Goal: Information Seeking & Learning: Learn about a topic

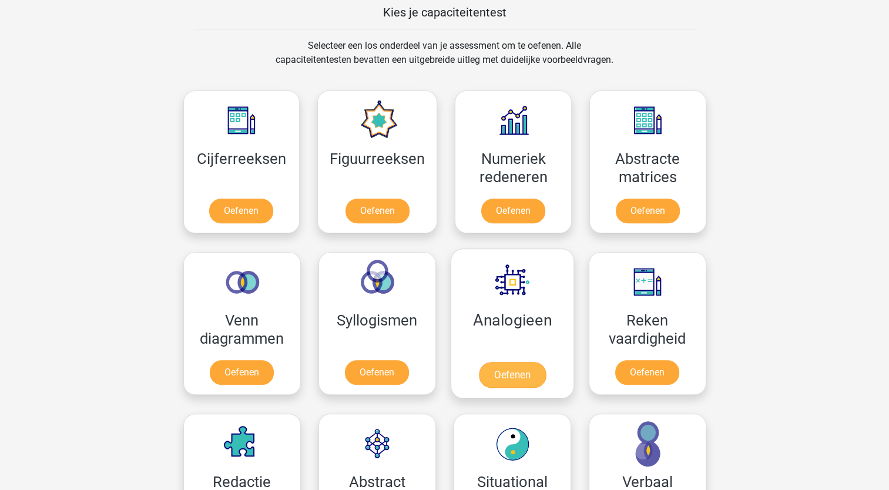
scroll to position [529, 0]
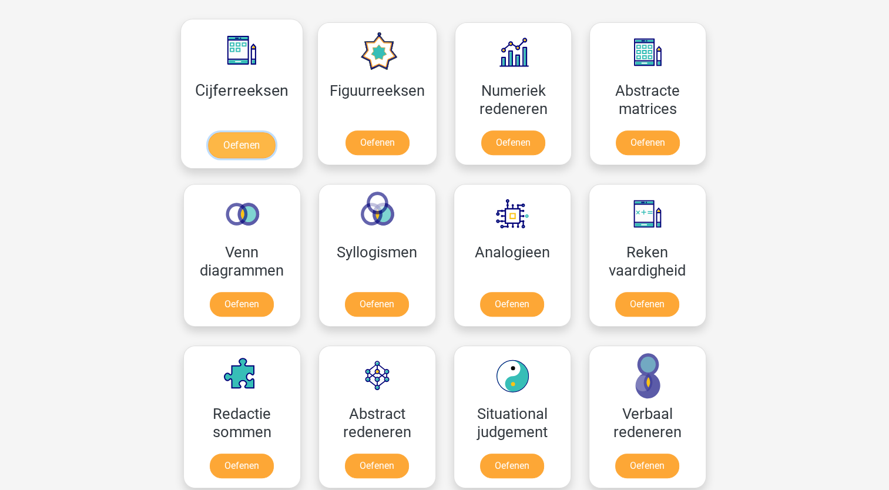
click at [249, 149] on link "Oefenen" at bounding box center [241, 145] width 67 height 26
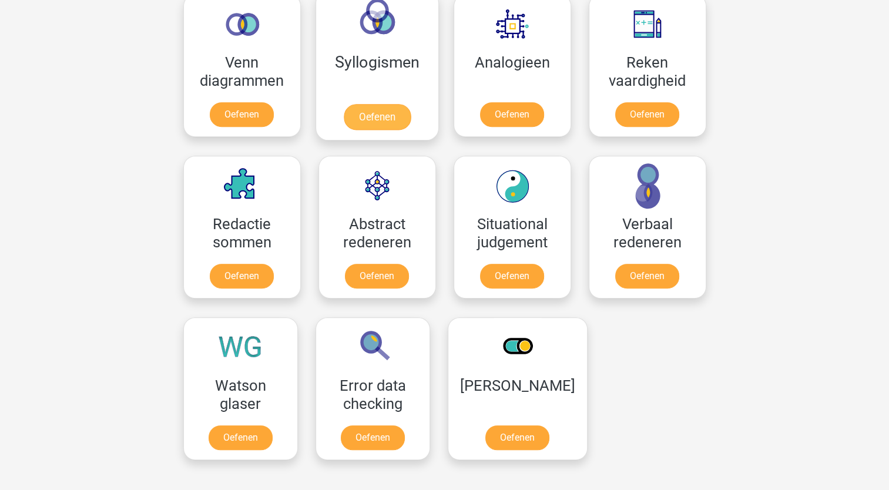
scroll to position [718, 0]
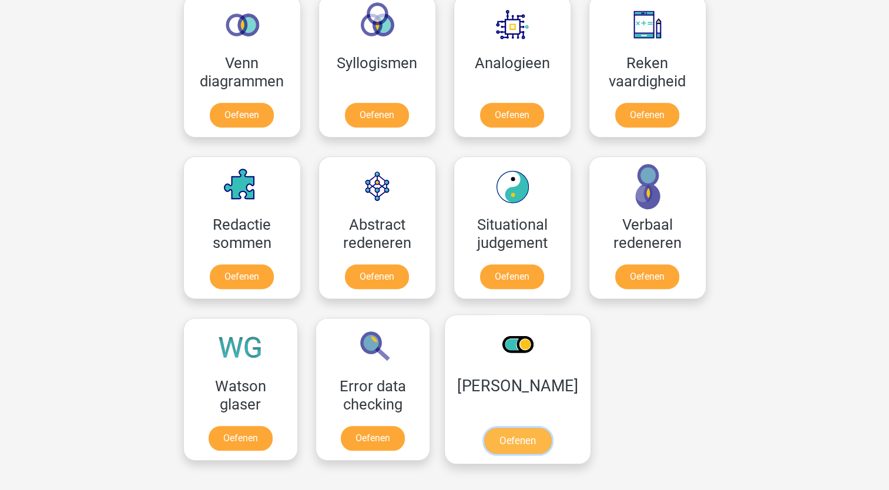
click at [521, 428] on link "Oefenen" at bounding box center [517, 441] width 67 height 26
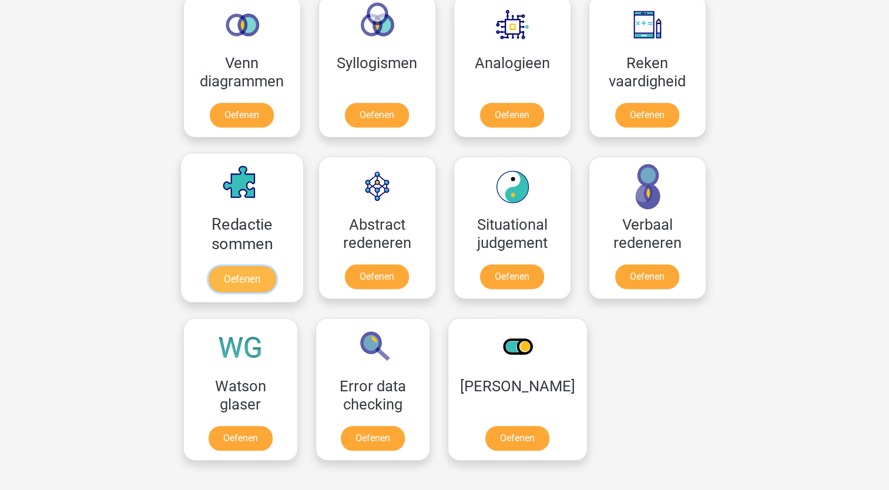
click at [256, 275] on link "Oefenen" at bounding box center [241, 279] width 67 height 26
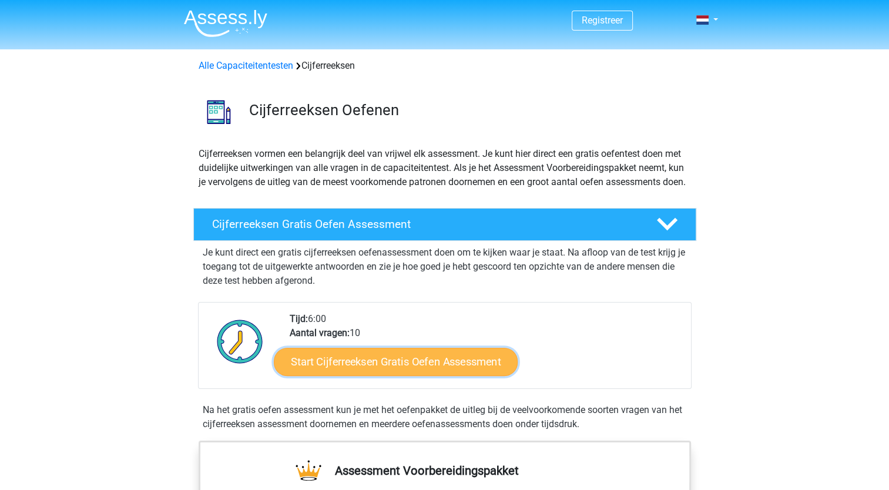
click at [386, 373] on link "Start Cijferreeksen Gratis Oefen Assessment" at bounding box center [396, 361] width 244 height 28
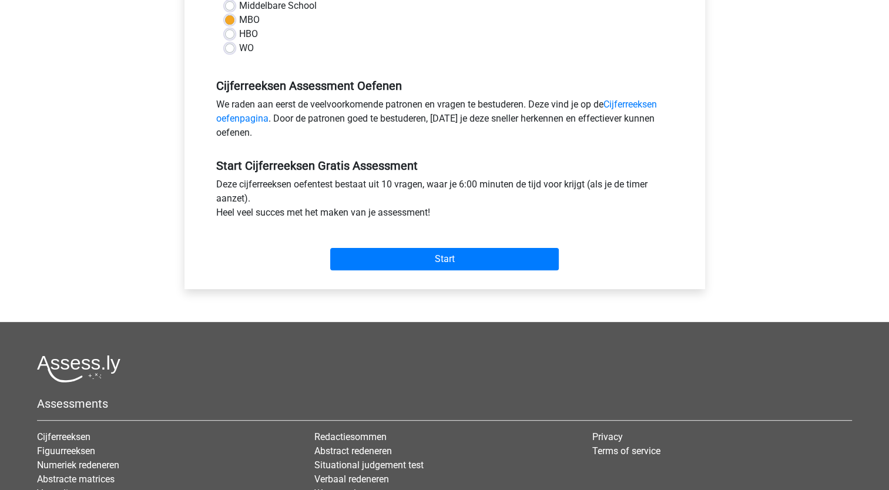
scroll to position [353, 0]
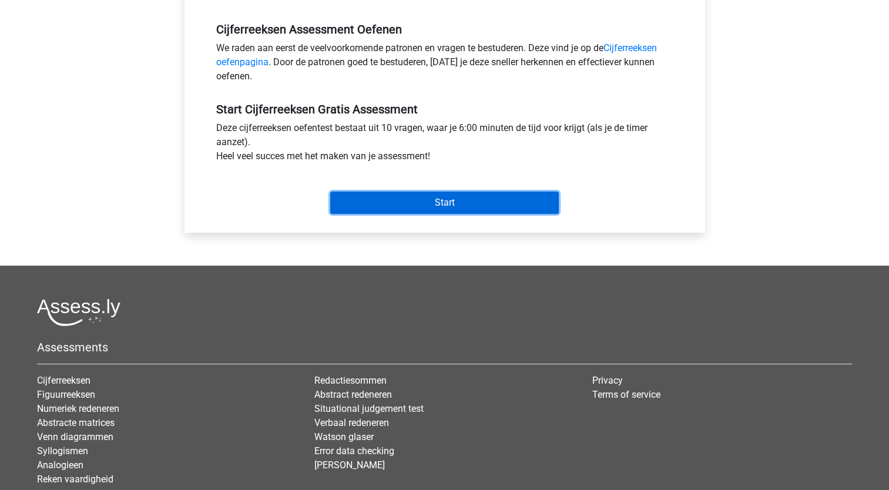
click at [442, 205] on input "Start" at bounding box center [444, 203] width 229 height 22
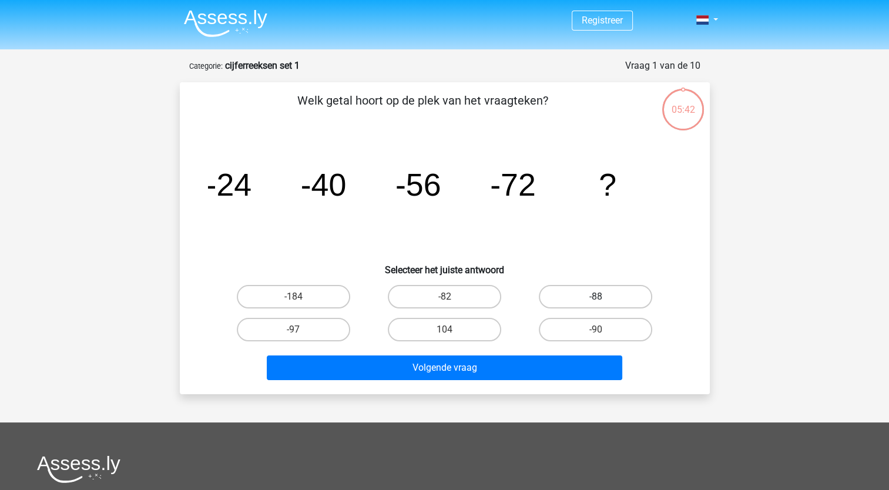
click at [590, 300] on label "-88" at bounding box center [595, 297] width 113 height 24
click at [596, 300] on input "-88" at bounding box center [600, 301] width 8 height 8
radio input "true"
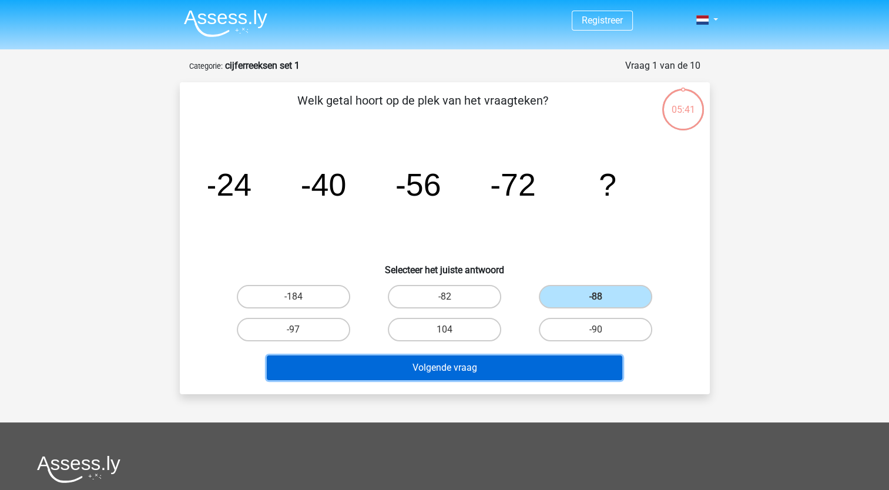
click at [539, 370] on button "Volgende vraag" at bounding box center [445, 368] width 356 height 25
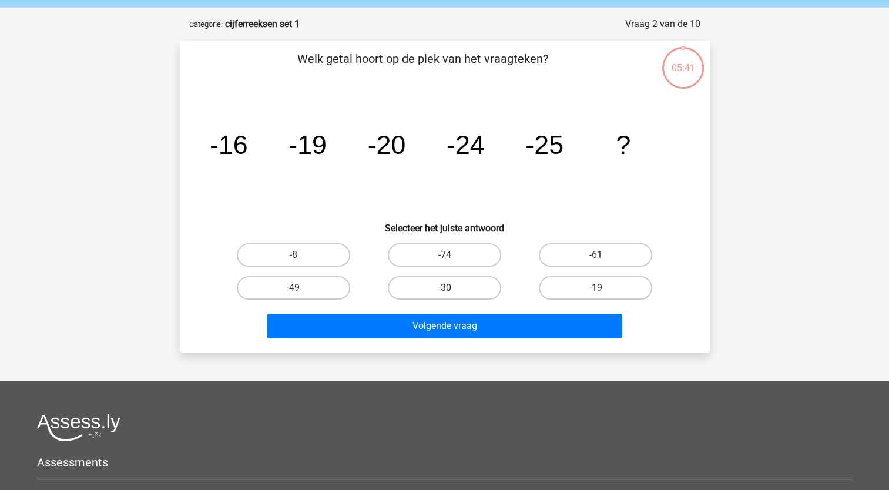
scroll to position [59, 0]
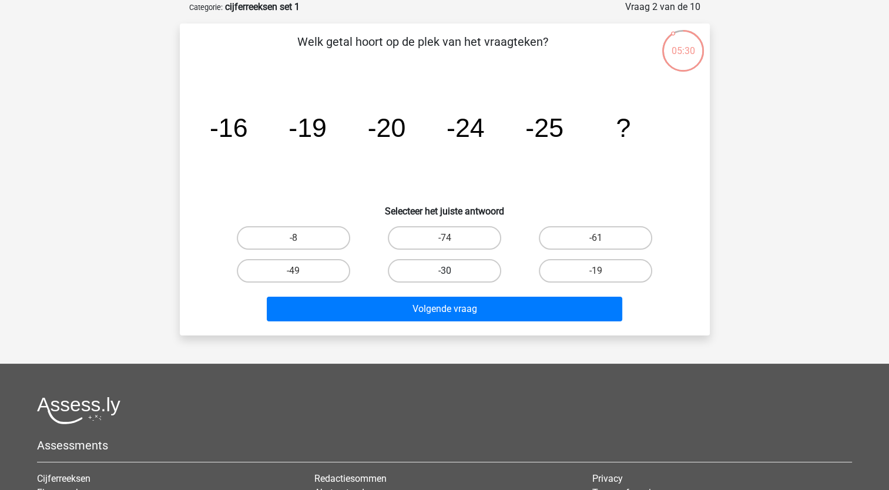
click at [450, 279] on label "-30" at bounding box center [444, 271] width 113 height 24
click at [450, 279] on input "-30" at bounding box center [448, 275] width 8 height 8
radio input "true"
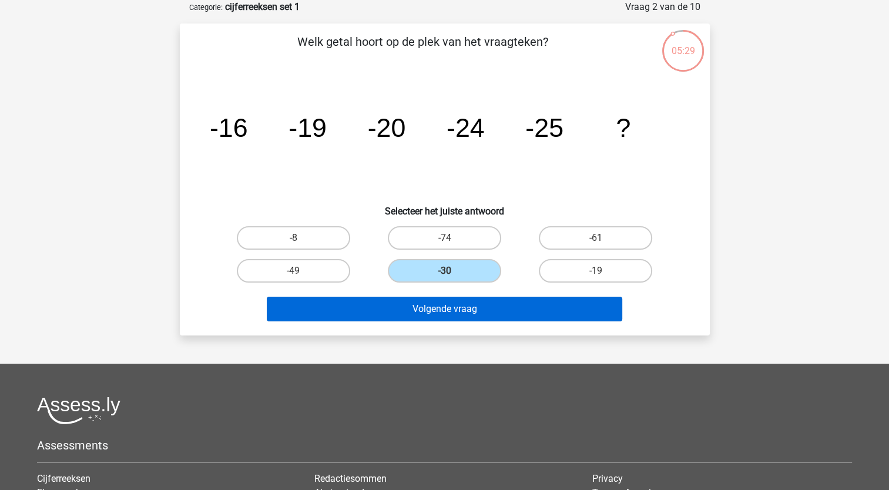
click at [490, 313] on button "Volgende vraag" at bounding box center [445, 309] width 356 height 25
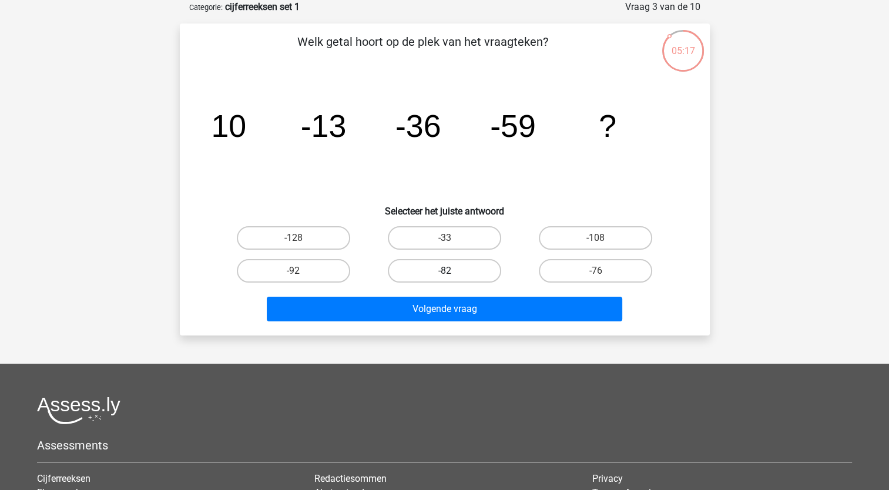
click at [446, 268] on label "-82" at bounding box center [444, 271] width 113 height 24
click at [446, 271] on input "-82" at bounding box center [448, 275] width 8 height 8
radio input "true"
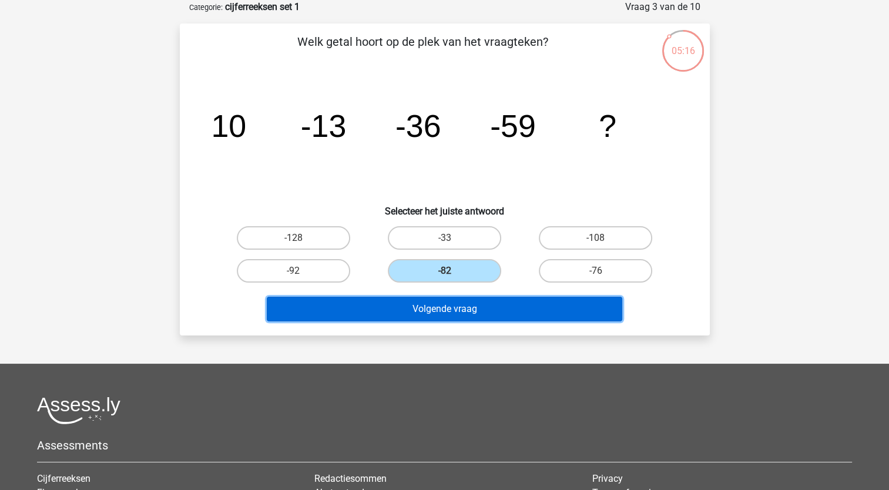
click at [484, 315] on button "Volgende vraag" at bounding box center [445, 309] width 356 height 25
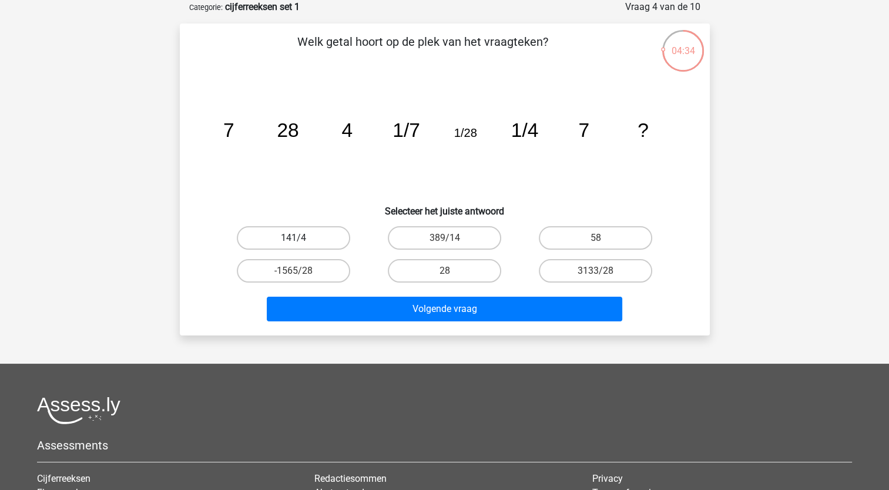
click at [318, 240] on label "141/4" at bounding box center [293, 238] width 113 height 24
click at [301, 240] on input "141/4" at bounding box center [297, 242] width 8 height 8
radio input "true"
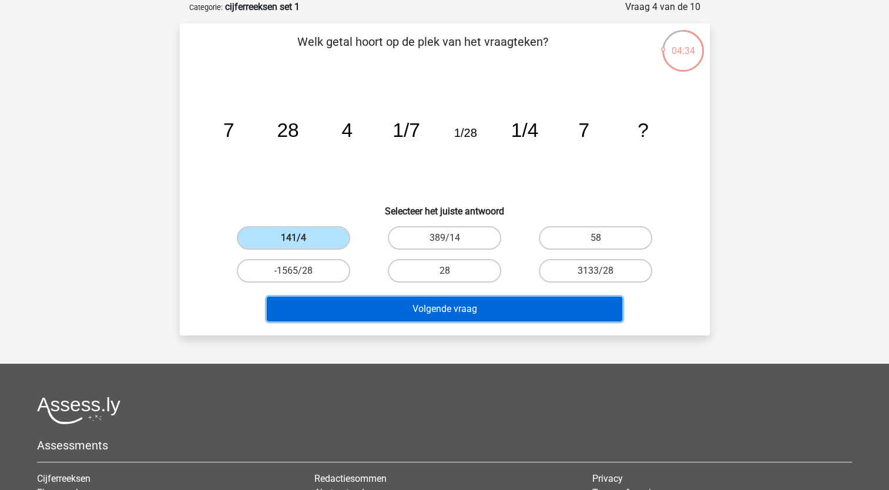
click at [426, 319] on button "Volgende vraag" at bounding box center [445, 309] width 356 height 25
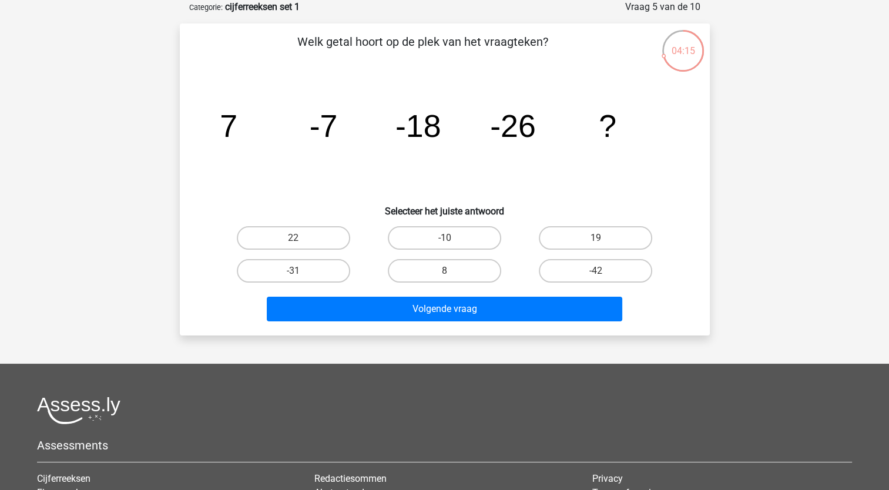
click at [635, 270] on label "-42" at bounding box center [595, 271] width 113 height 24
click at [604, 271] on input "-42" at bounding box center [600, 275] width 8 height 8
radio input "true"
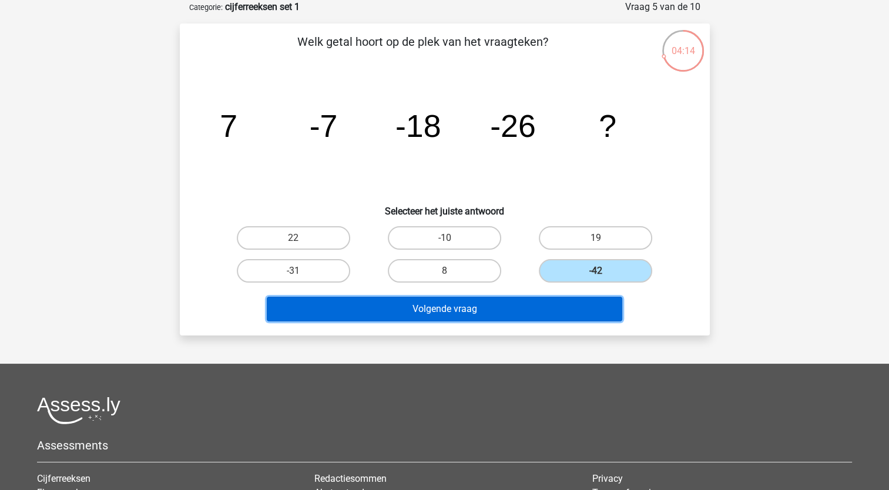
click at [593, 313] on button "Volgende vraag" at bounding box center [445, 309] width 356 height 25
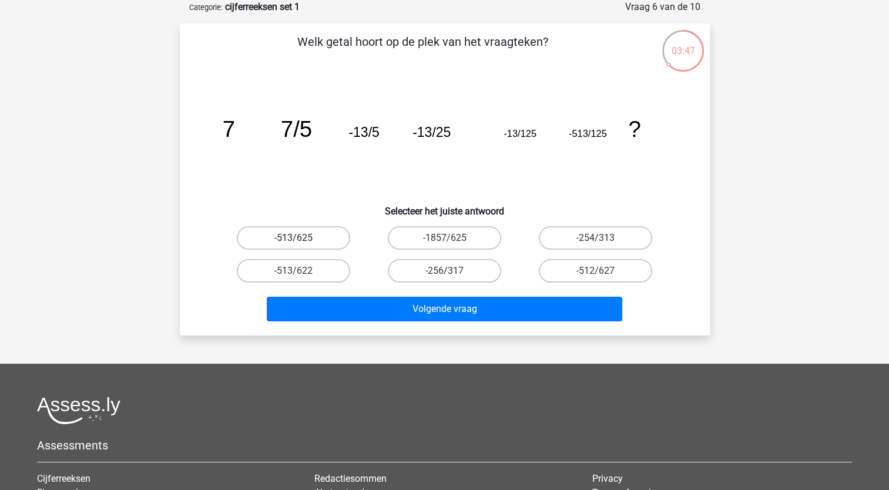
click at [320, 226] on label "-513/625" at bounding box center [293, 238] width 113 height 24
click at [301, 238] on input "-513/625" at bounding box center [297, 242] width 8 height 8
radio input "true"
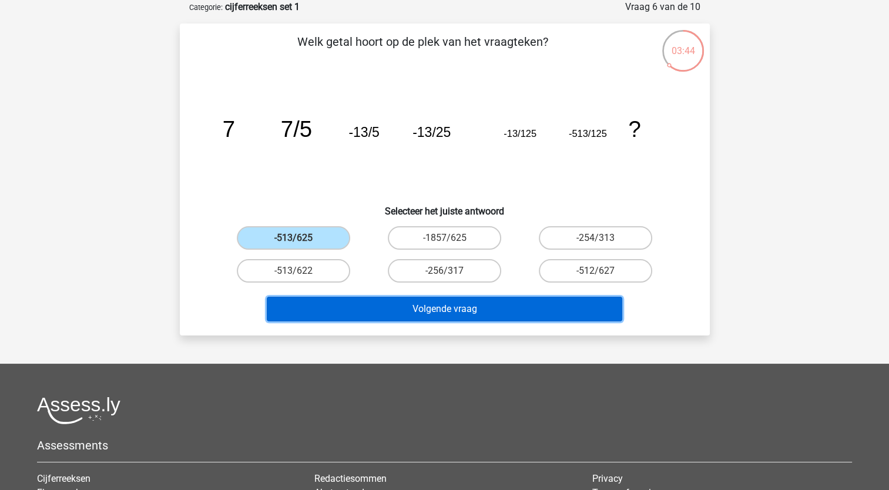
click at [533, 317] on button "Volgende vraag" at bounding box center [445, 309] width 356 height 25
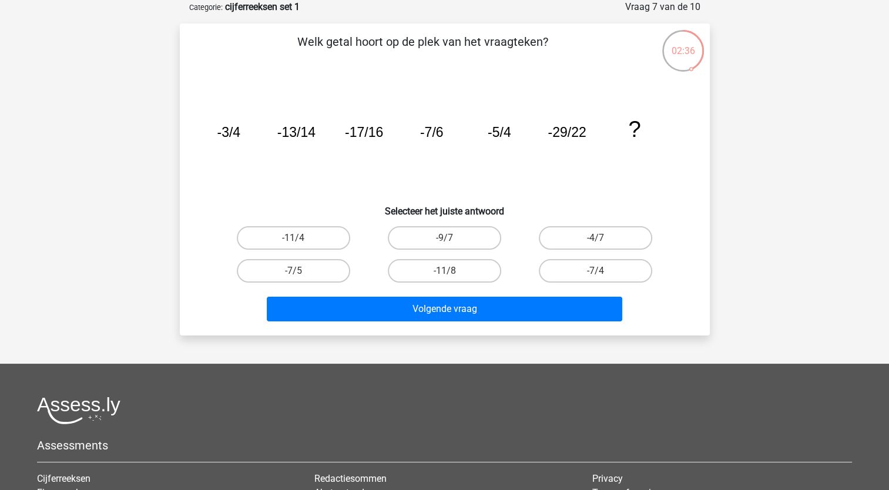
click at [615, 239] on label "-4/7" at bounding box center [595, 238] width 113 height 24
click at [604, 239] on input "-4/7" at bounding box center [600, 242] width 8 height 8
radio input "true"
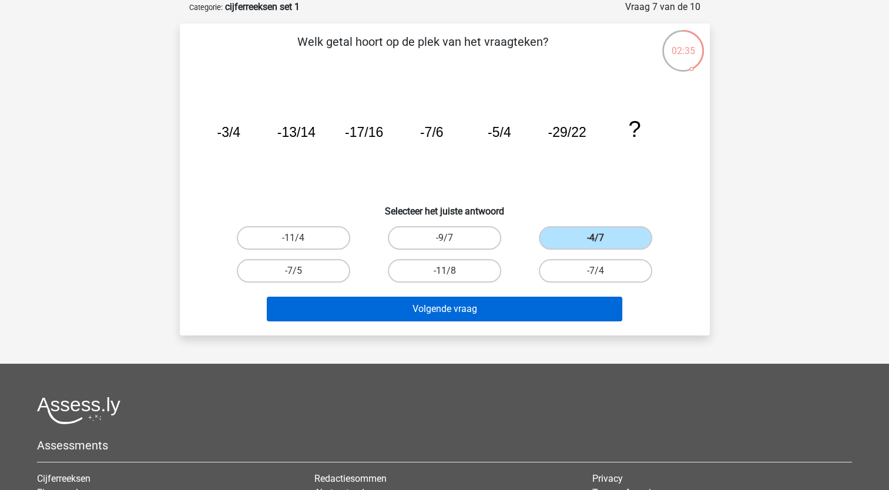
click at [597, 298] on button "Volgende vraag" at bounding box center [445, 309] width 356 height 25
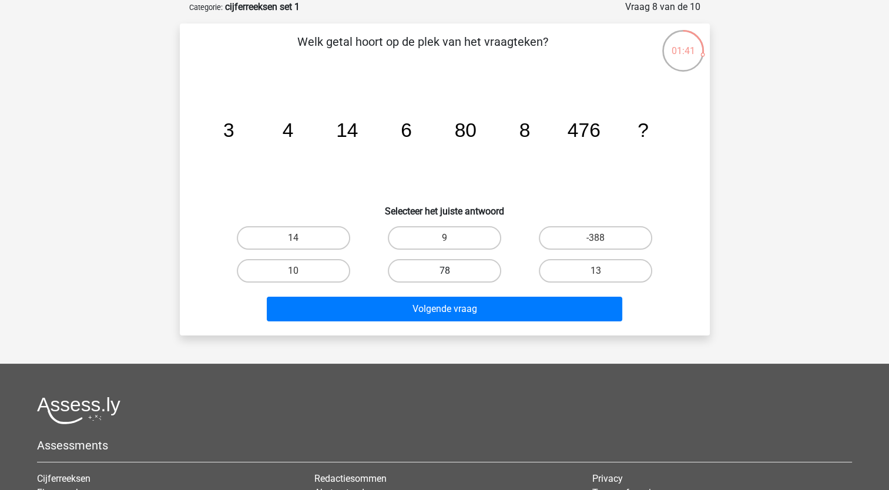
click at [463, 267] on label "78" at bounding box center [444, 271] width 113 height 24
click at [452, 271] on input "78" at bounding box center [448, 275] width 8 height 8
radio input "true"
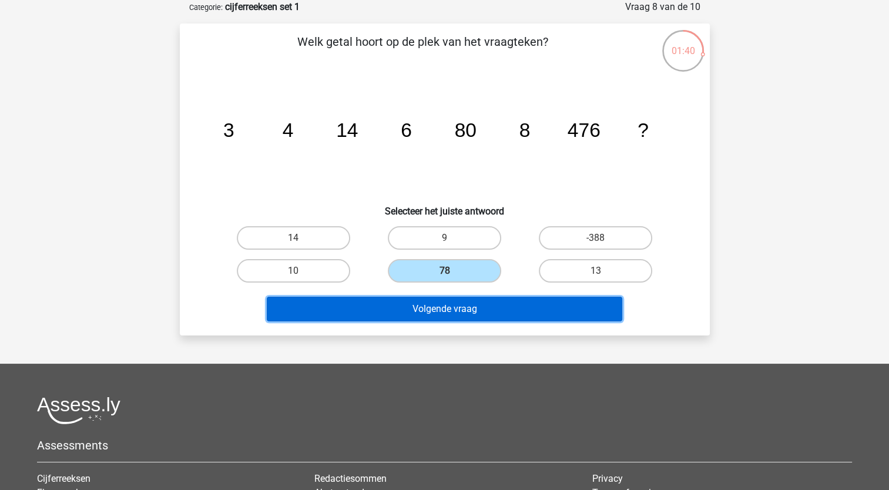
click at [487, 305] on button "Volgende vraag" at bounding box center [445, 309] width 356 height 25
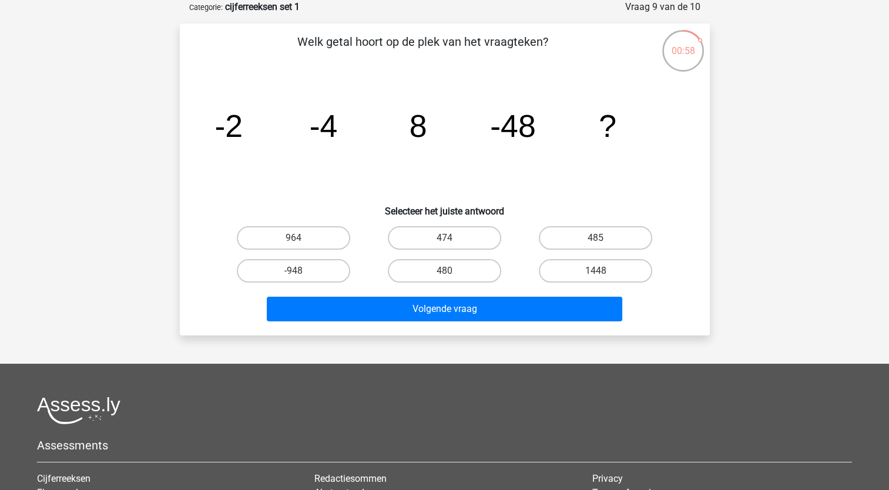
click at [453, 246] on label "474" at bounding box center [444, 238] width 113 height 24
click at [452, 246] on input "474" at bounding box center [448, 242] width 8 height 8
radio input "true"
click at [448, 266] on label "480" at bounding box center [444, 271] width 113 height 24
click at [448, 271] on input "480" at bounding box center [448, 275] width 8 height 8
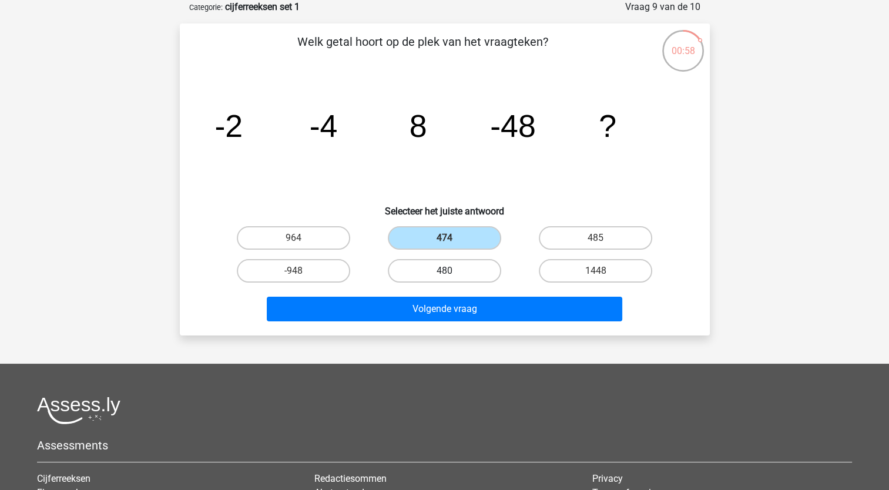
radio input "true"
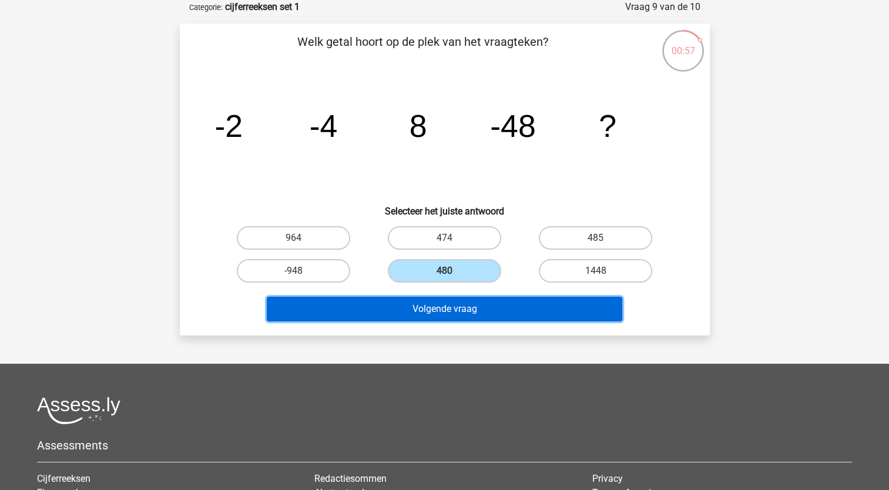
click at [442, 314] on button "Volgende vraag" at bounding box center [445, 309] width 356 height 25
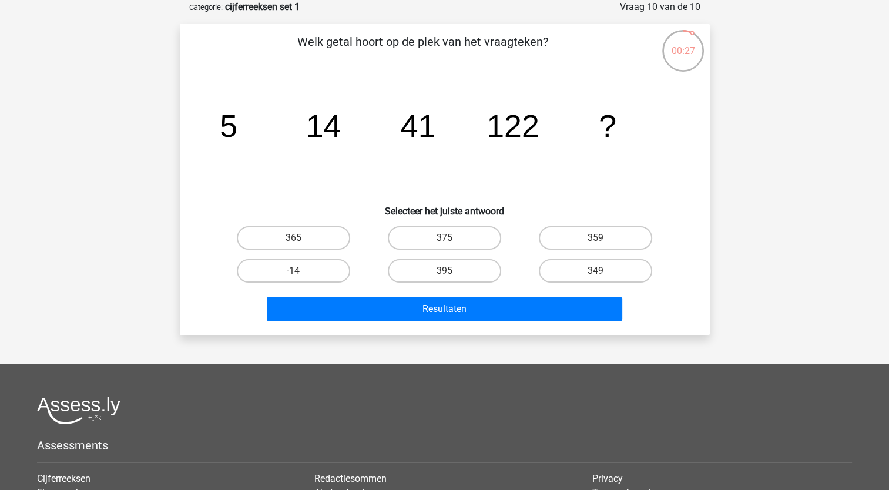
click at [627, 231] on label "359" at bounding box center [595, 238] width 113 height 24
click at [604, 238] on input "359" at bounding box center [600, 242] width 8 height 8
radio input "true"
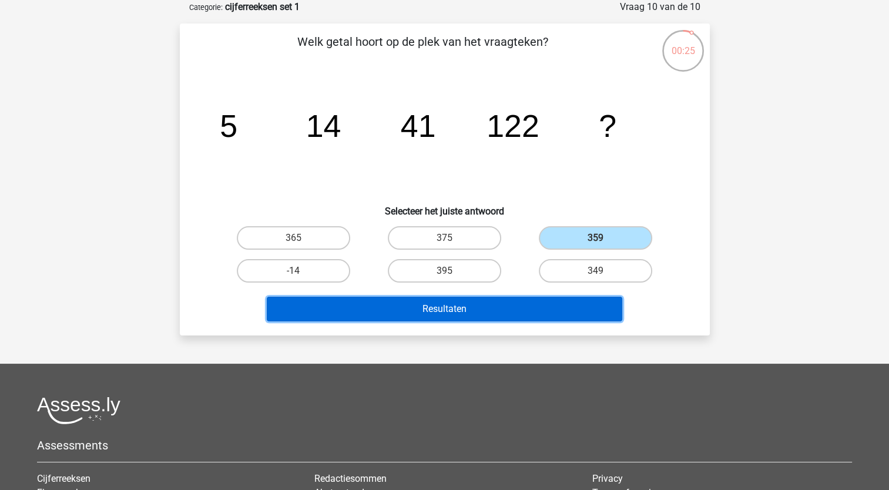
click at [578, 302] on button "Resultaten" at bounding box center [445, 309] width 356 height 25
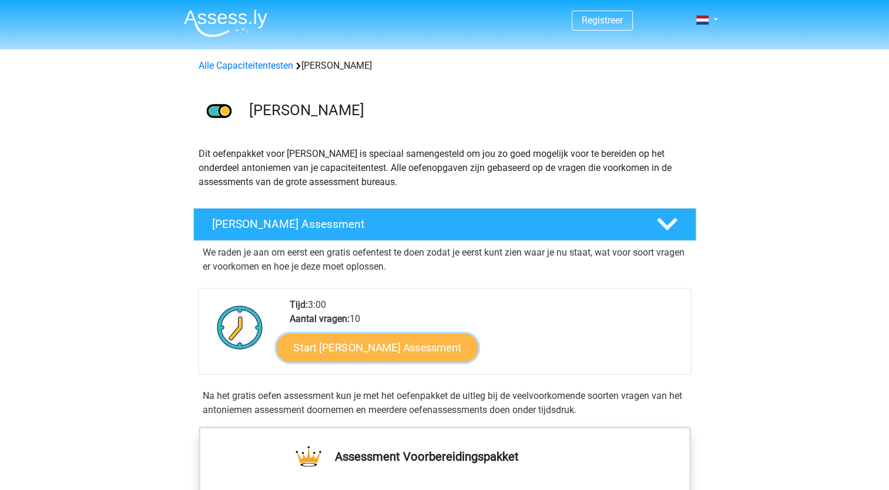
click at [478, 353] on link "Start Antoniemen Gratis Oefen Assessment" at bounding box center [377, 347] width 202 height 28
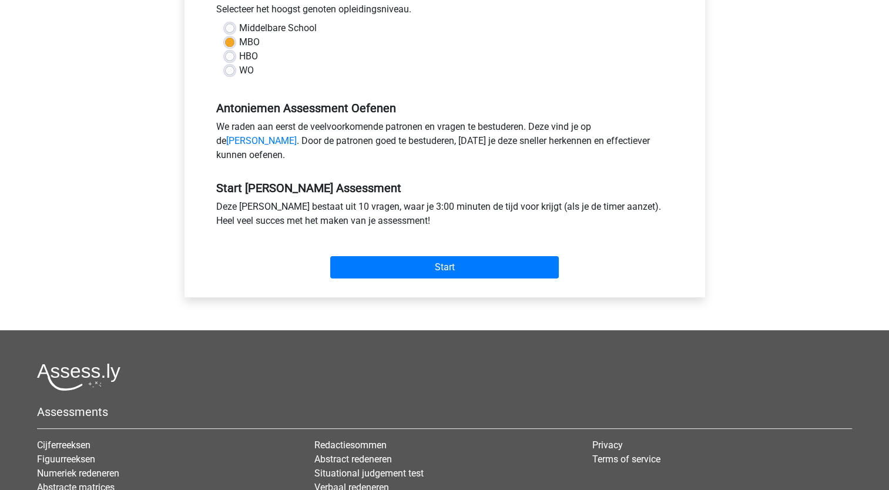
scroll to position [275, 0]
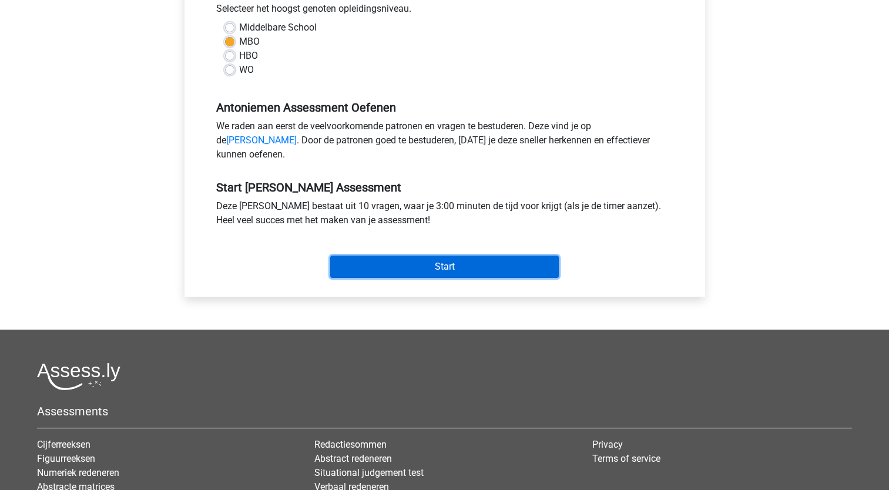
click at [444, 277] on input "Start" at bounding box center [444, 267] width 229 height 22
click at [433, 278] on input "Start" at bounding box center [444, 267] width 229 height 22
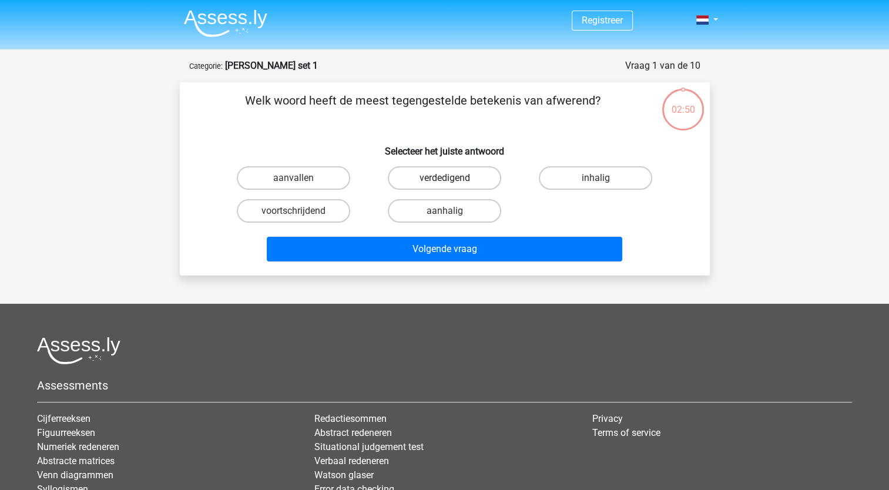
click at [468, 177] on label "verdedigend" at bounding box center [444, 178] width 113 height 24
click at [452, 178] on input "verdedigend" at bounding box center [448, 182] width 8 height 8
radio input "true"
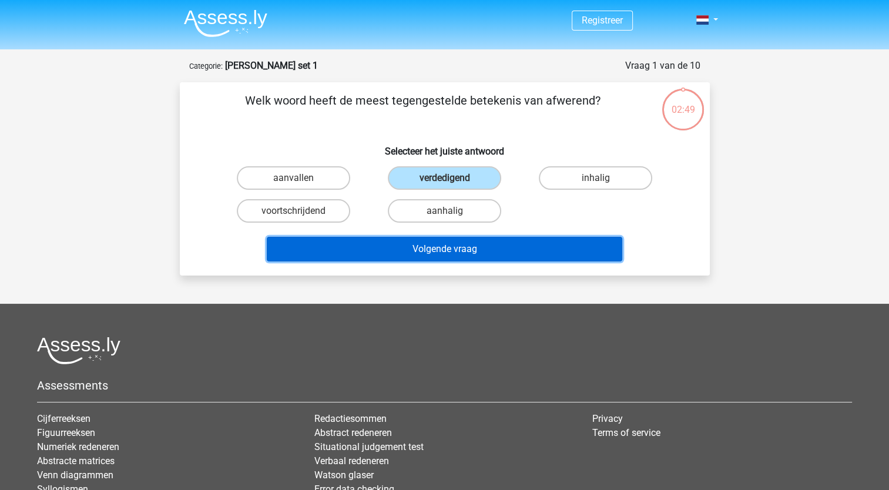
click at [473, 243] on button "Volgende vraag" at bounding box center [445, 249] width 356 height 25
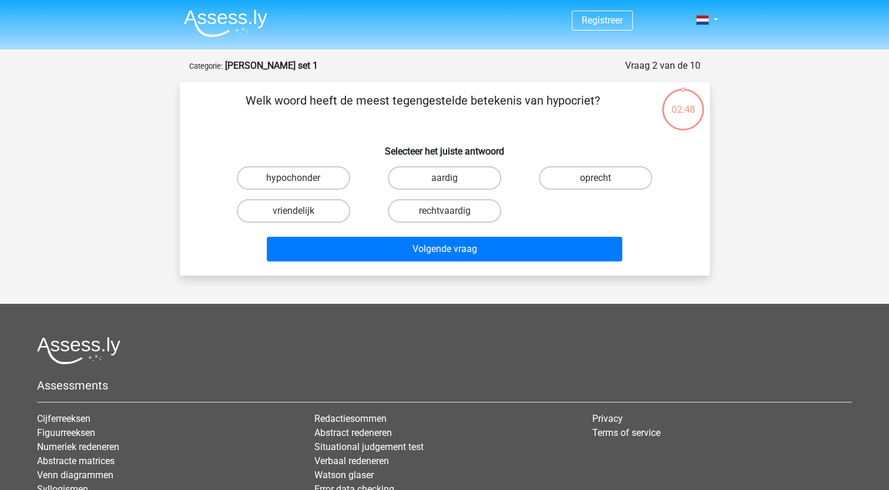
scroll to position [59, 0]
click at [579, 180] on label "oprecht" at bounding box center [595, 178] width 113 height 24
click at [596, 180] on input "oprecht" at bounding box center [600, 182] width 8 height 8
radio input "true"
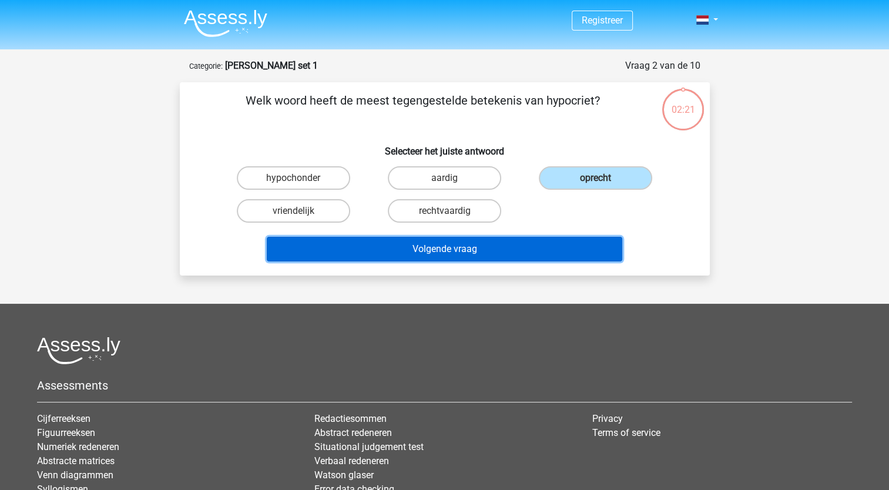
click at [460, 241] on button "Volgende vraag" at bounding box center [445, 249] width 356 height 25
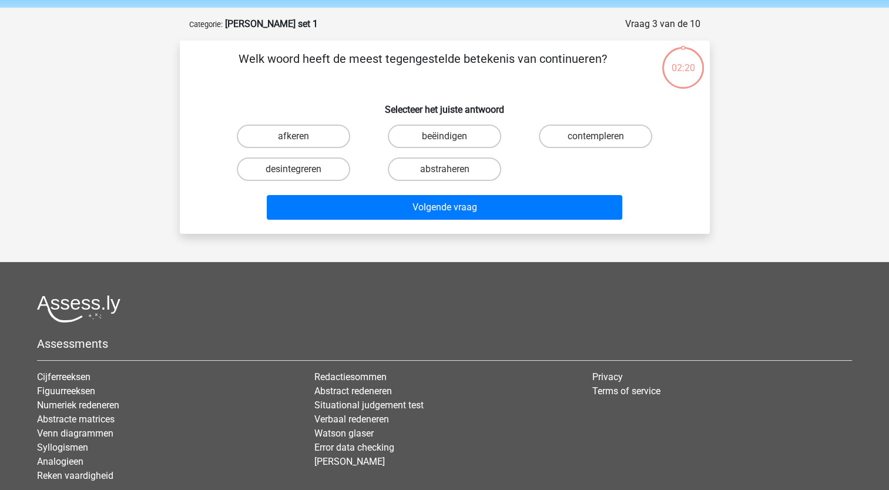
scroll to position [59, 0]
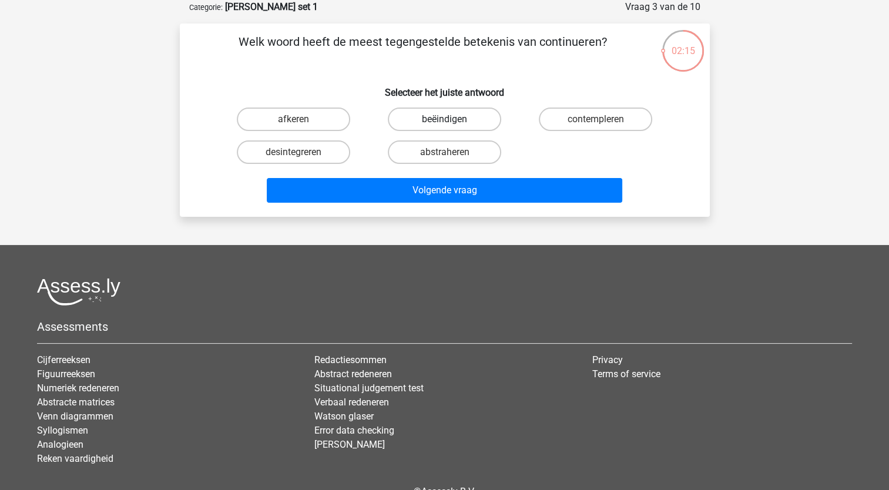
click at [426, 116] on label "beëindigen" at bounding box center [444, 120] width 113 height 24
click at [444, 119] on input "beëindigen" at bounding box center [448, 123] width 8 height 8
radio input "true"
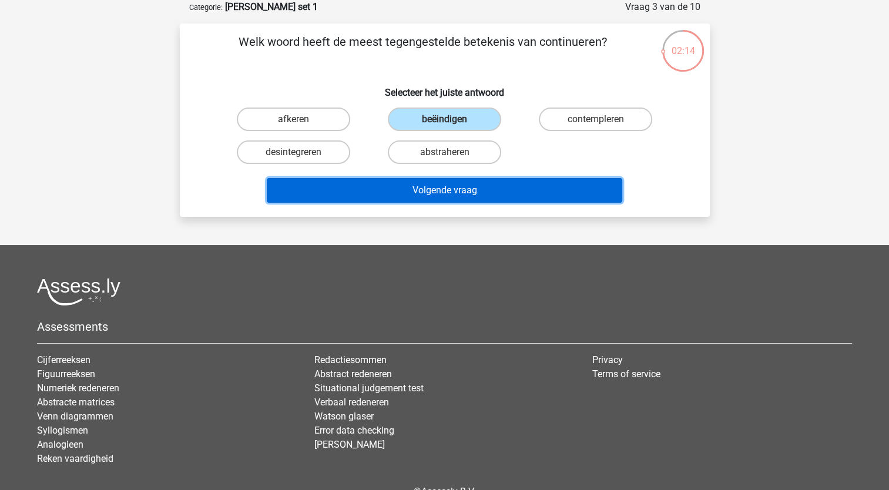
click at [439, 197] on button "Volgende vraag" at bounding box center [445, 190] width 356 height 25
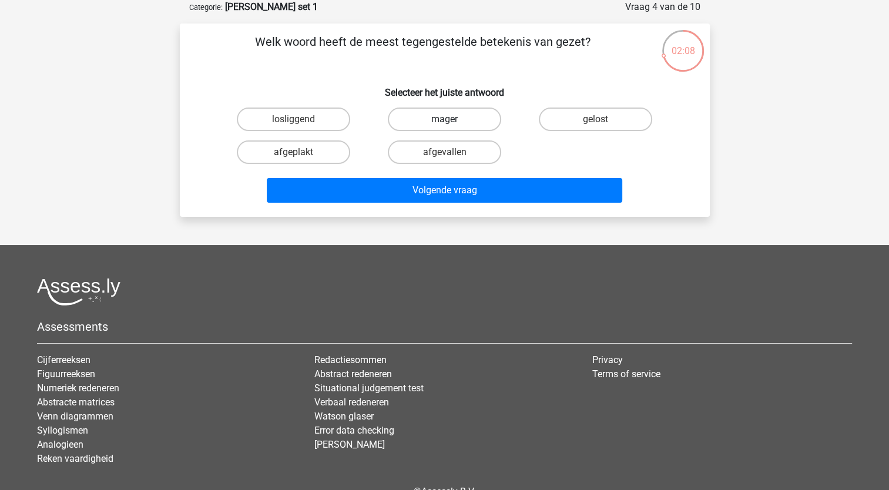
click at [451, 118] on label "mager" at bounding box center [444, 120] width 113 height 24
click at [451, 119] on input "mager" at bounding box center [448, 123] width 8 height 8
radio input "true"
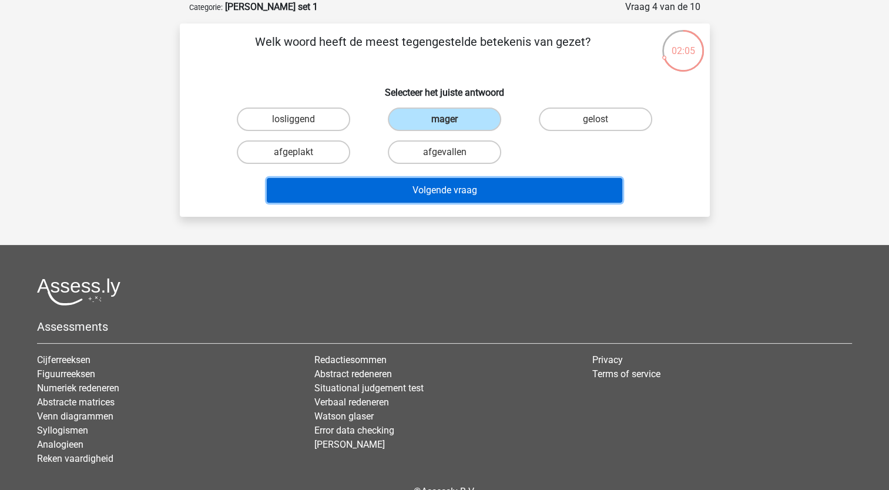
click at [476, 186] on button "Volgende vraag" at bounding box center [445, 190] width 356 height 25
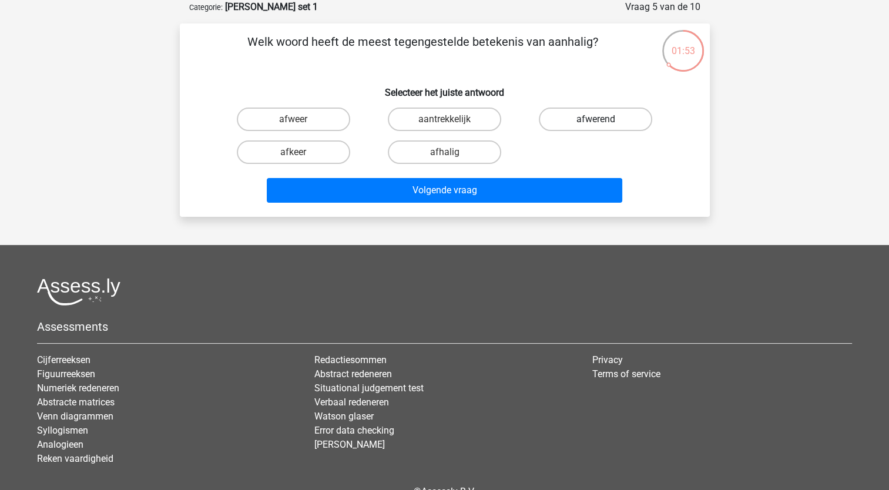
click at [594, 123] on label "afwerend" at bounding box center [595, 120] width 113 height 24
click at [596, 123] on input "afwerend" at bounding box center [600, 123] width 8 height 8
radio input "true"
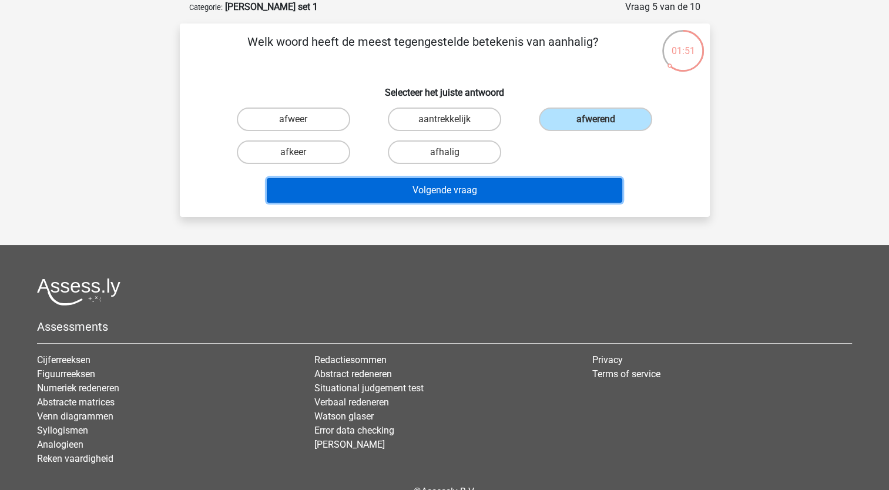
click at [487, 192] on button "Volgende vraag" at bounding box center [445, 190] width 356 height 25
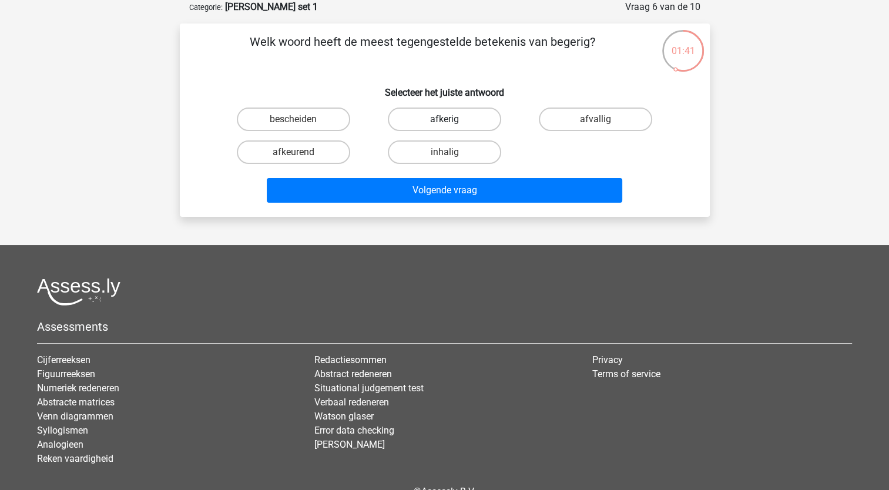
click at [443, 121] on label "afkerig" at bounding box center [444, 120] width 113 height 24
click at [444, 121] on input "afkerig" at bounding box center [448, 123] width 8 height 8
radio input "true"
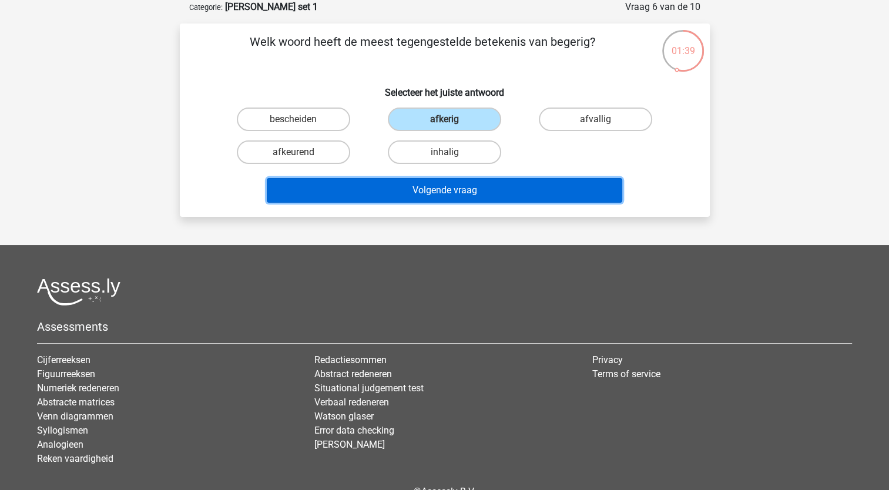
click at [470, 199] on button "Volgende vraag" at bounding box center [445, 190] width 356 height 25
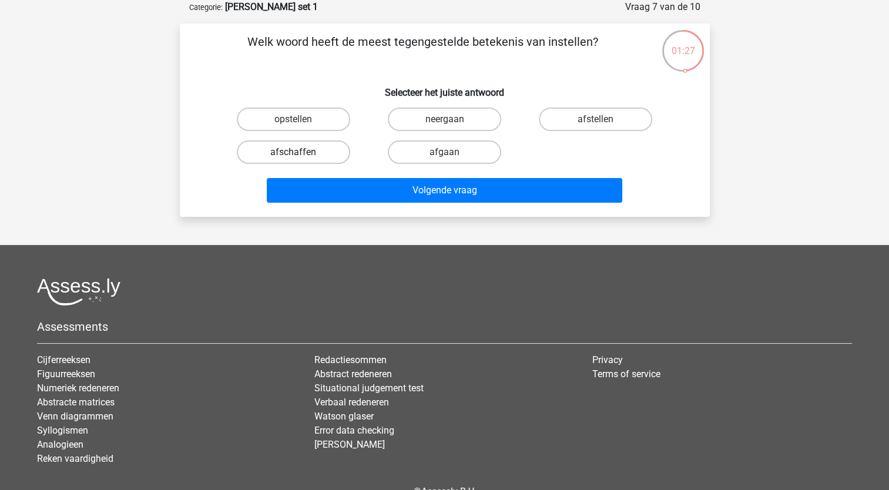
click at [317, 150] on label "afschaffen" at bounding box center [293, 152] width 113 height 24
click at [301, 152] on input "afschaffen" at bounding box center [297, 156] width 8 height 8
radio input "true"
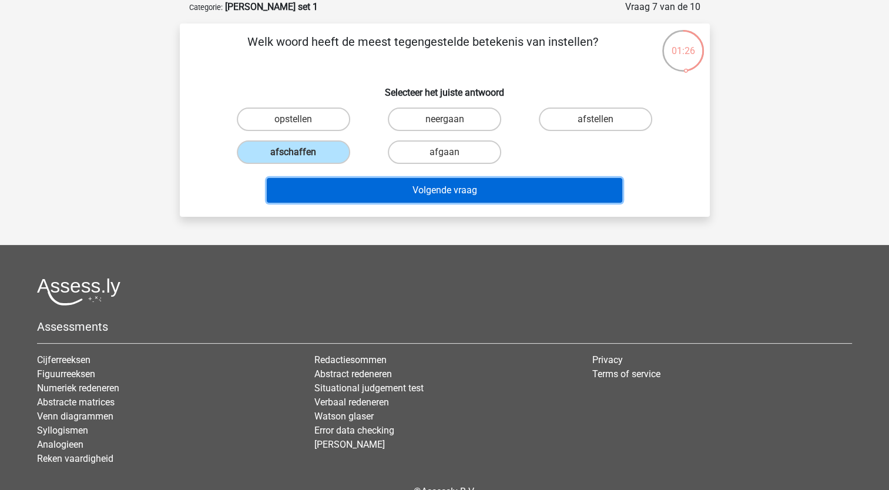
click at [424, 186] on button "Volgende vraag" at bounding box center [445, 190] width 356 height 25
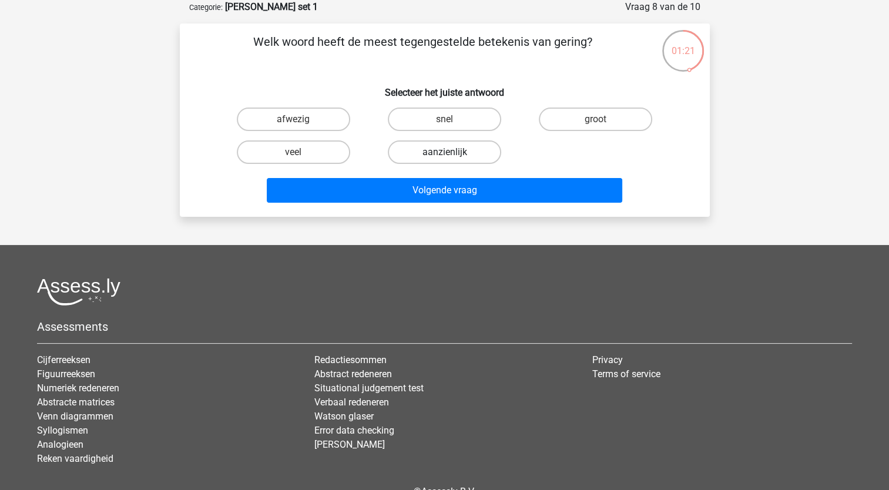
click at [474, 154] on label "aanzienlijk" at bounding box center [444, 152] width 113 height 24
click at [452, 154] on input "aanzienlijk" at bounding box center [448, 156] width 8 height 8
radio input "true"
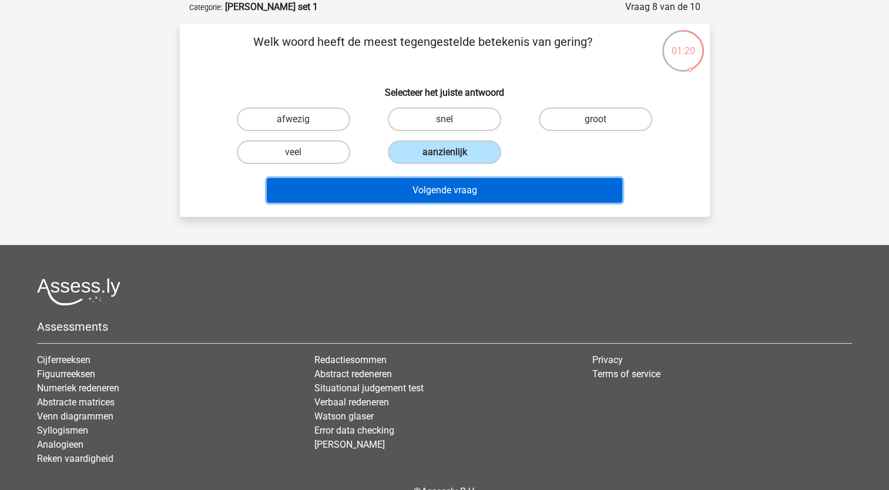
click at [446, 189] on button "Volgende vraag" at bounding box center [445, 190] width 356 height 25
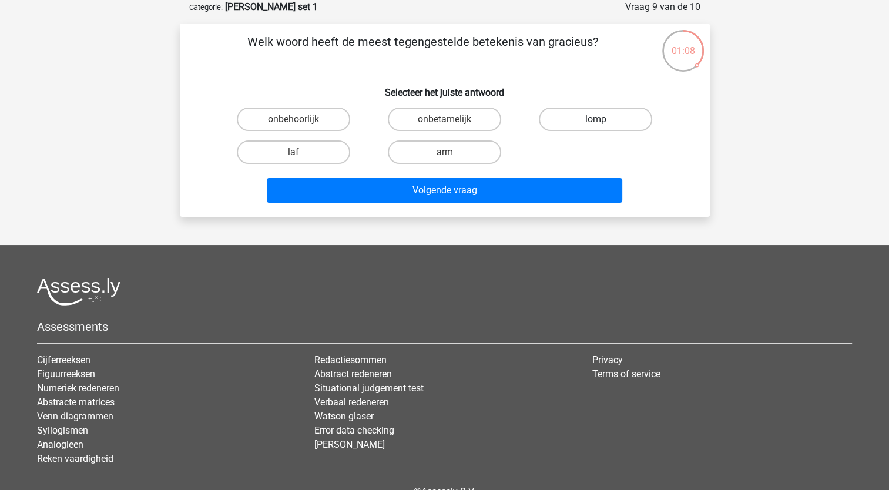
click at [561, 120] on label "lomp" at bounding box center [595, 120] width 113 height 24
click at [596, 120] on input "lomp" at bounding box center [600, 123] width 8 height 8
radio input "true"
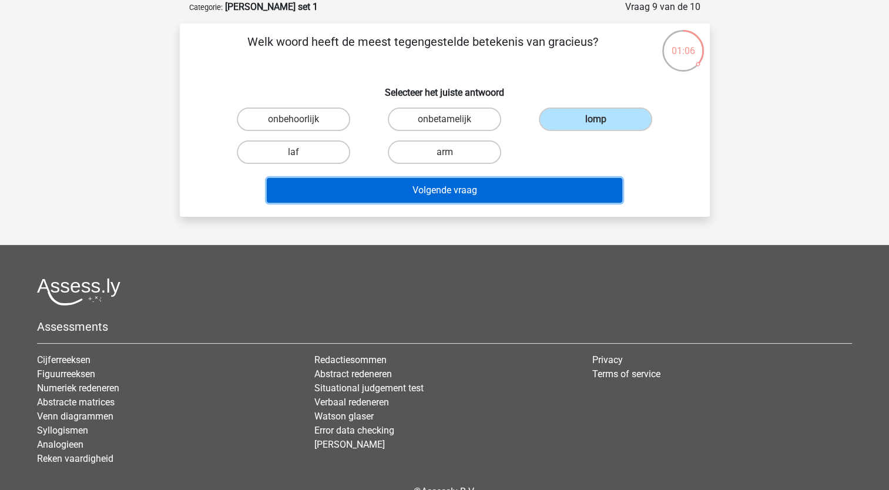
click at [377, 193] on button "Volgende vraag" at bounding box center [445, 190] width 356 height 25
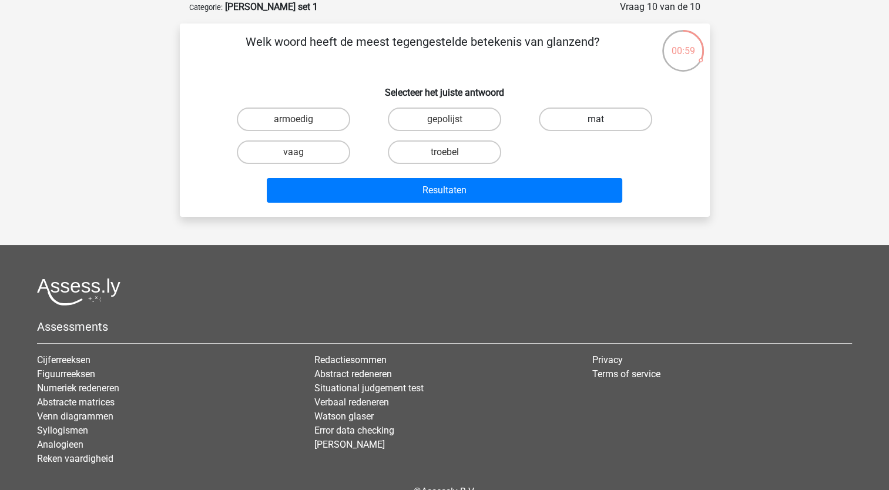
click at [590, 123] on label "mat" at bounding box center [595, 120] width 113 height 24
click at [596, 123] on input "mat" at bounding box center [600, 123] width 8 height 8
radio input "true"
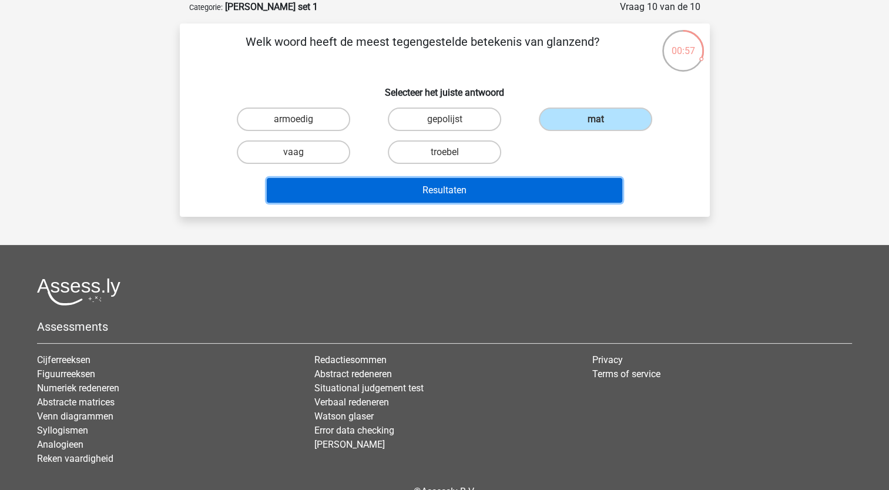
click at [464, 188] on button "Resultaten" at bounding box center [445, 190] width 356 height 25
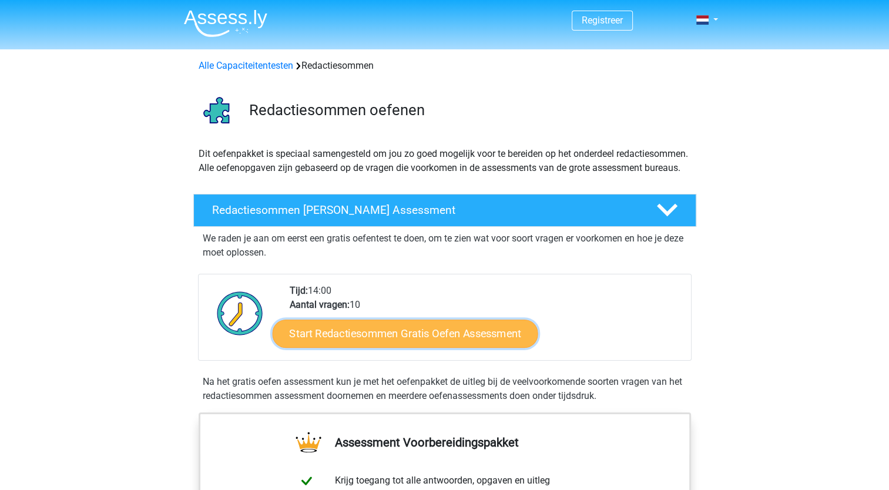
click at [441, 347] on link "Start Redactiesommen Gratis Oefen Assessment" at bounding box center [405, 333] width 266 height 28
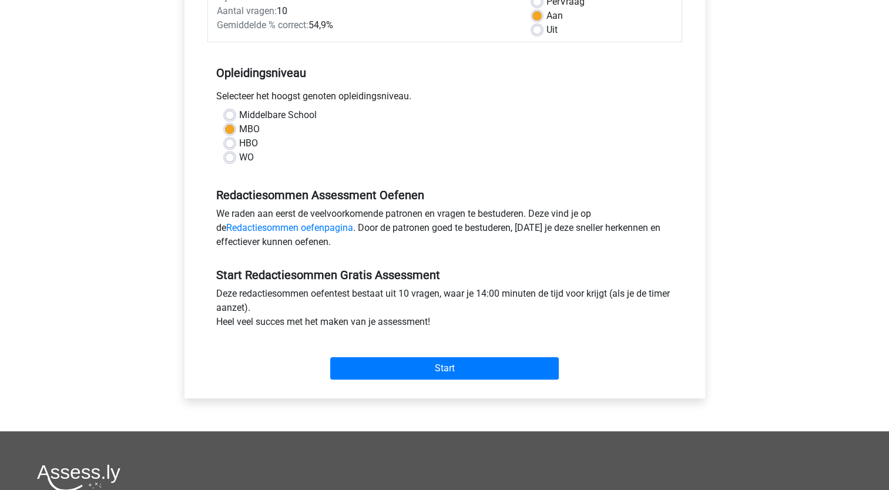
scroll to position [188, 0]
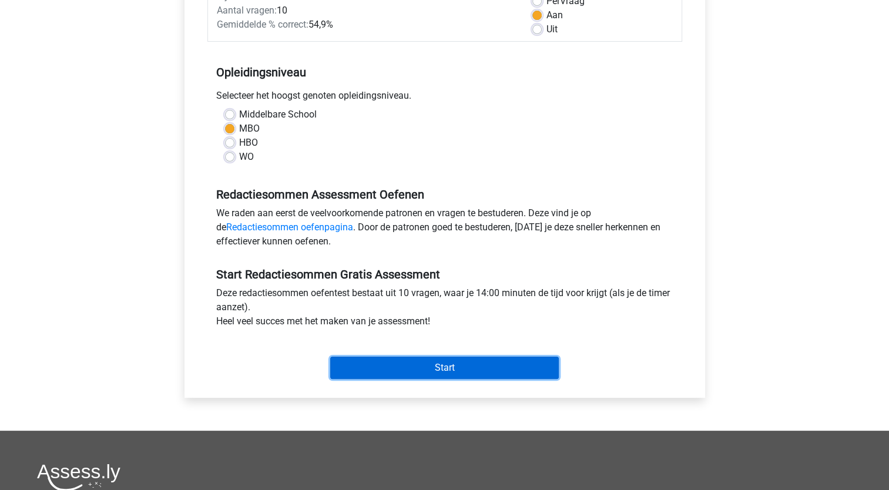
click at [456, 373] on input "Start" at bounding box center [444, 368] width 229 height 22
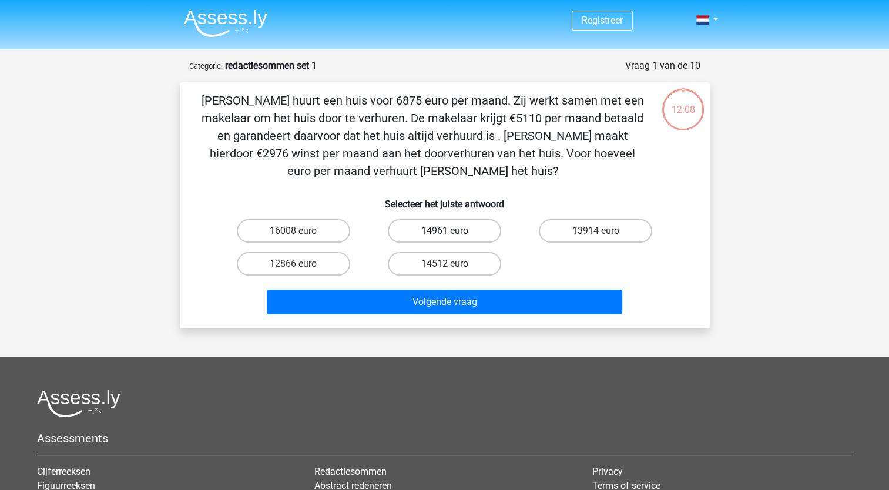
click at [464, 227] on label "14961 euro" at bounding box center [444, 231] width 113 height 24
click at [452, 231] on input "14961 euro" at bounding box center [448, 235] width 8 height 8
radio input "true"
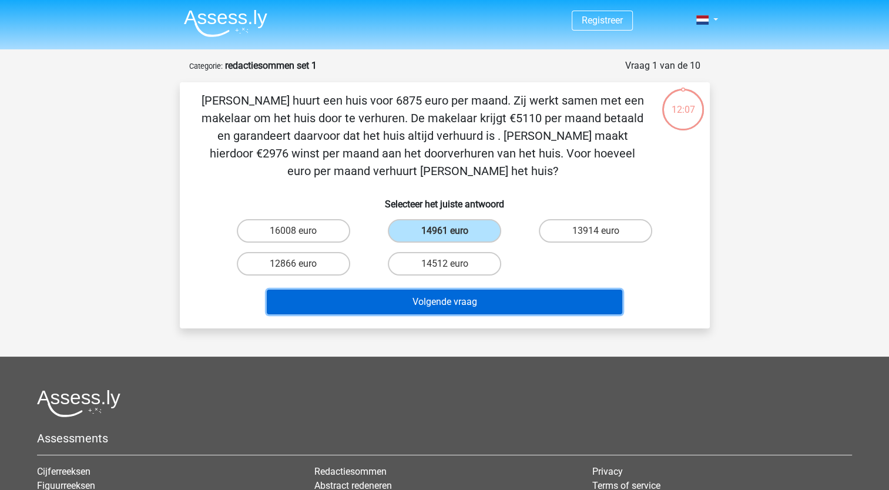
click at [486, 299] on button "Volgende vraag" at bounding box center [445, 302] width 356 height 25
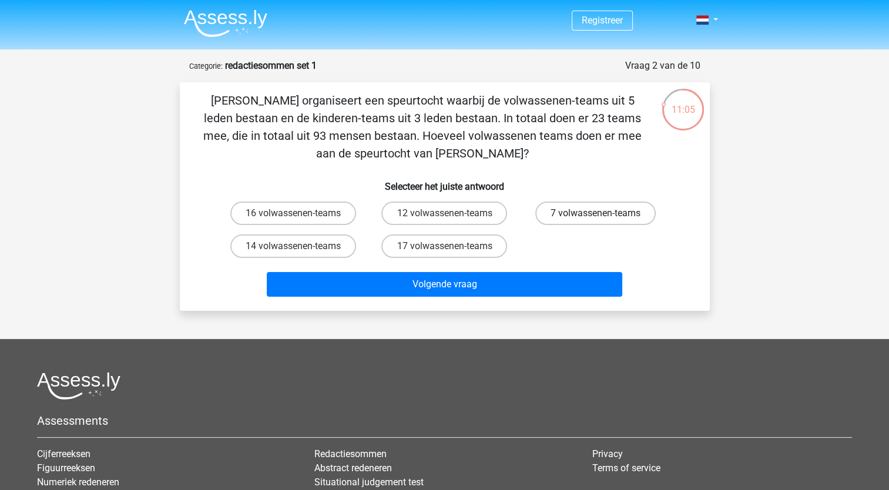
click at [574, 216] on label "7 volwassenen-teams" at bounding box center [595, 214] width 120 height 24
click at [596, 216] on input "7 volwassenen-teams" at bounding box center [600, 217] width 8 height 8
radio input "true"
click at [591, 192] on h6 "Selecteer het juiste antwoord" at bounding box center [445, 182] width 493 height 21
click at [587, 206] on label "7 volwassenen-teams" at bounding box center [595, 214] width 120 height 24
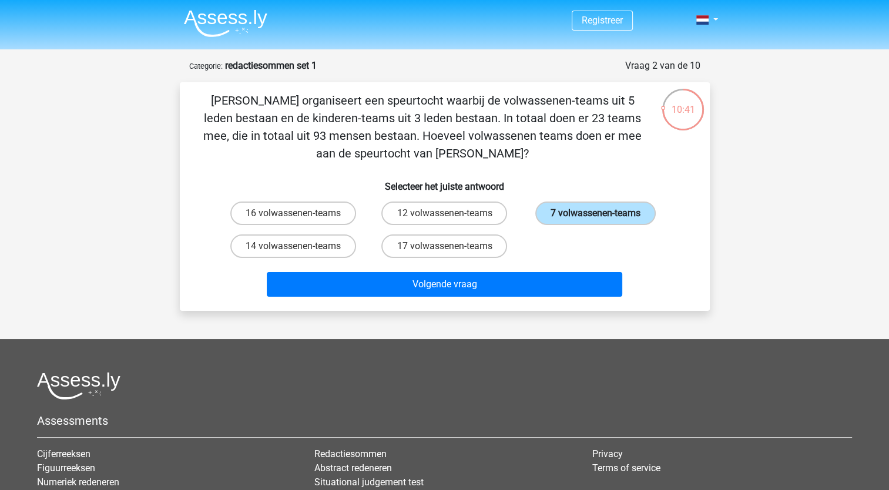
click at [596, 213] on input "7 volwassenen-teams" at bounding box center [600, 217] width 8 height 8
click at [588, 223] on label "7 volwassenen-teams" at bounding box center [595, 214] width 120 height 24
click at [596, 221] on input "7 volwassenen-teams" at bounding box center [600, 217] width 8 height 8
click at [588, 219] on label "7 volwassenen-teams" at bounding box center [595, 214] width 120 height 24
click at [596, 219] on input "7 volwassenen-teams" at bounding box center [600, 217] width 8 height 8
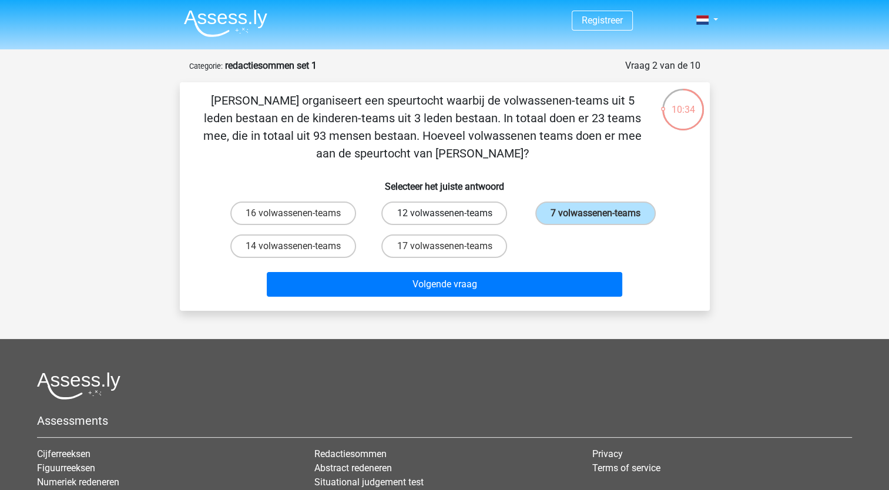
click at [427, 205] on label "12 volwassenen-teams" at bounding box center [444, 214] width 126 height 24
click at [444, 213] on input "12 volwassenen-teams" at bounding box center [448, 217] width 8 height 8
radio input "true"
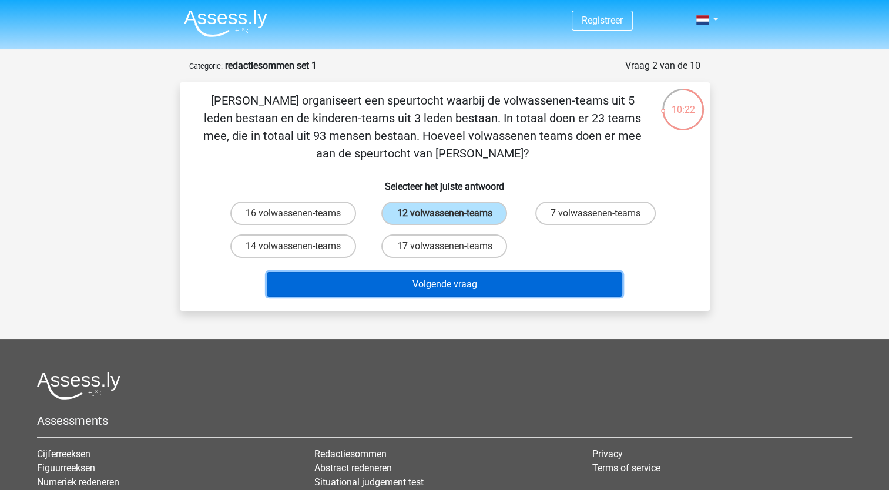
click at [475, 274] on button "Volgende vraag" at bounding box center [445, 284] width 356 height 25
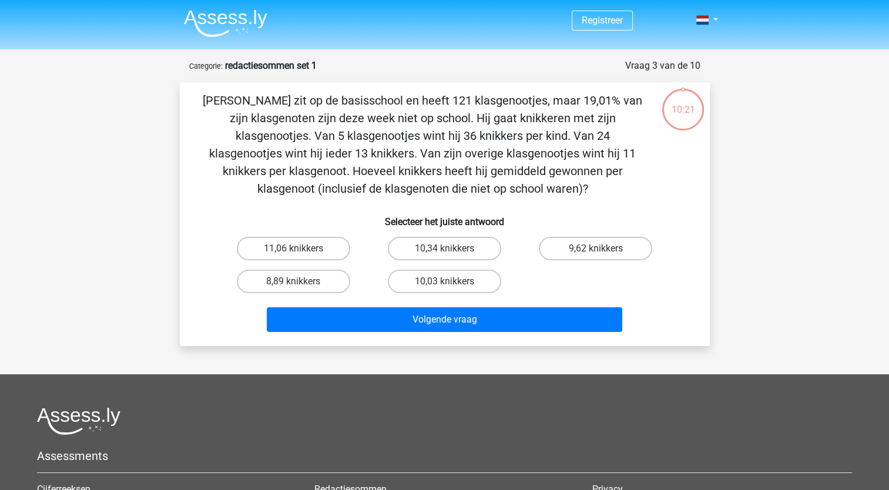
scroll to position [59, 0]
